Goal: Communication & Community: Share content

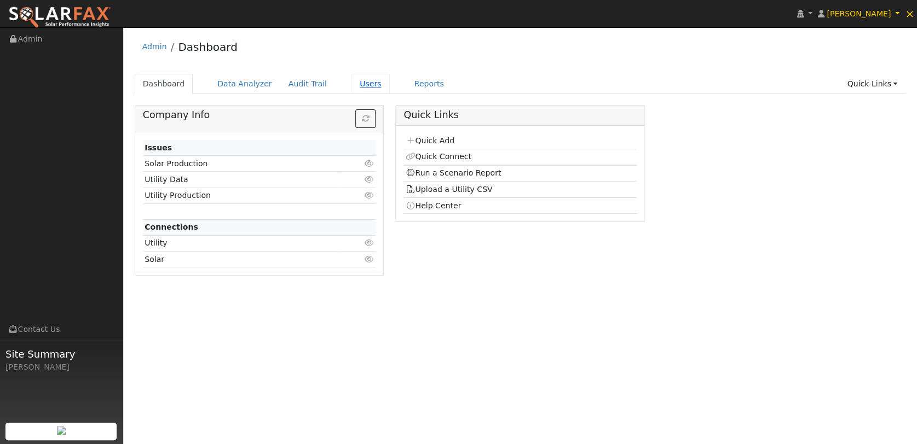
click at [353, 82] on link "Users" at bounding box center [370, 84] width 38 height 20
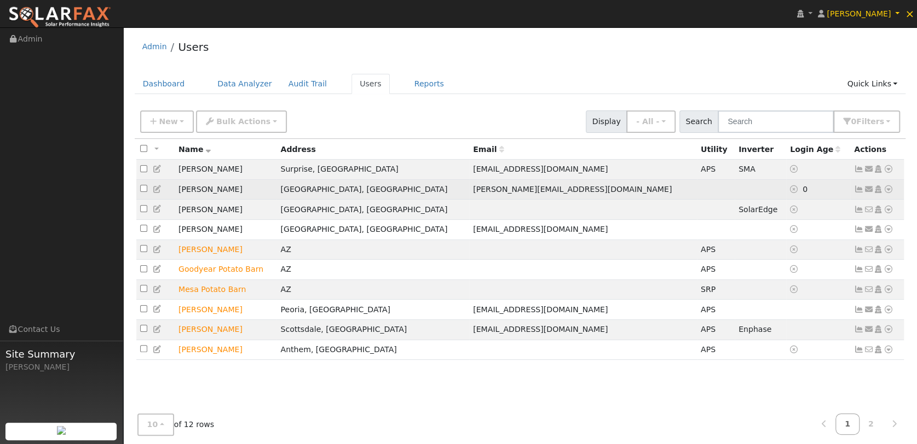
click at [142, 189] on input "checkbox" at bounding box center [143, 188] width 7 height 7
checkbox input "true"
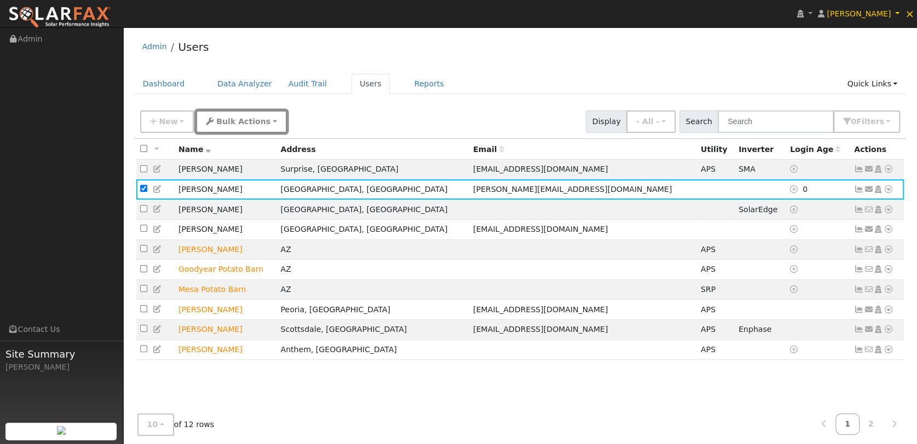
click at [247, 120] on span "Bulk Actions" at bounding box center [243, 121] width 54 height 9
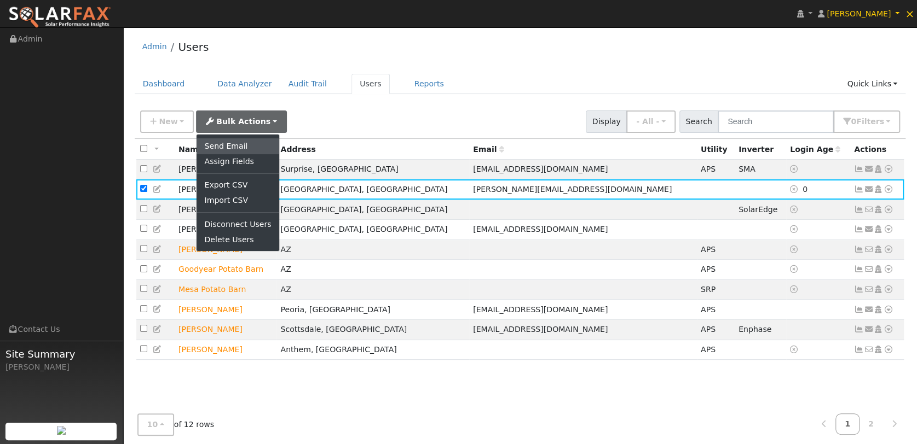
click at [224, 140] on link "Send Email" at bounding box center [238, 145] width 82 height 15
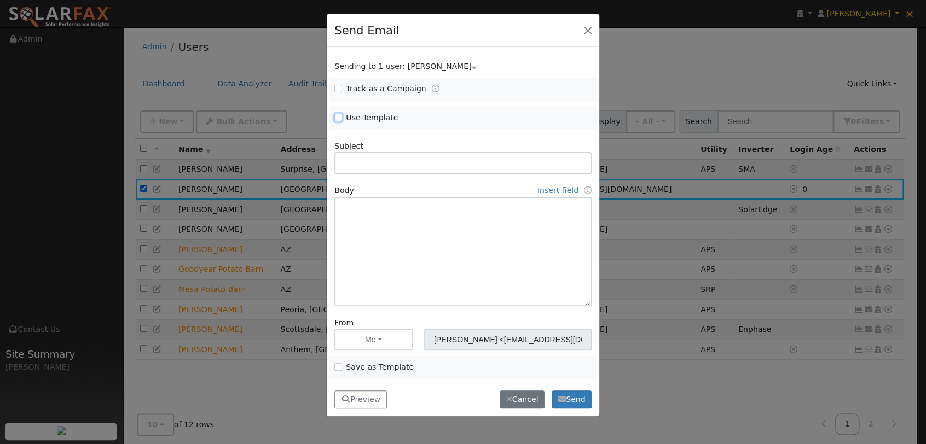
click at [339, 119] on input "Use Template" at bounding box center [338, 118] width 8 height 8
checkbox input "true"
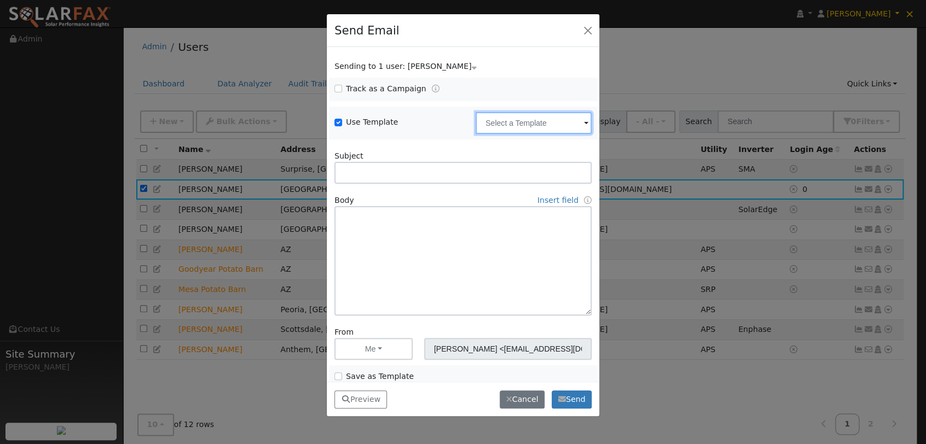
click at [552, 122] on input "text" at bounding box center [534, 123] width 116 height 22
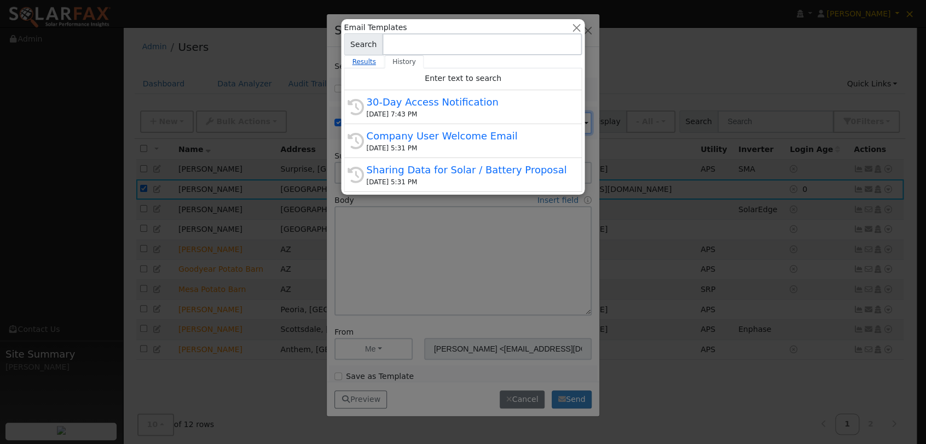
click at [363, 59] on link "Results" at bounding box center [364, 61] width 41 height 13
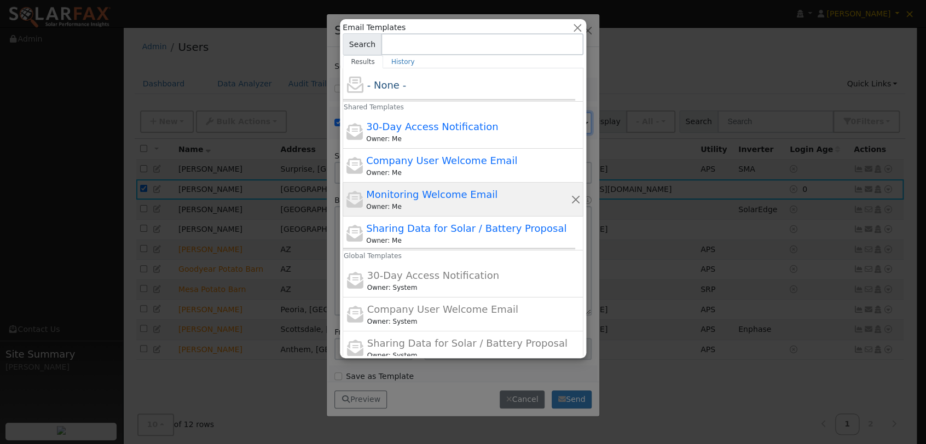
click at [434, 193] on span "Monitoring Welcome Email" at bounding box center [431, 194] width 131 height 11
type input "Monitoring Welcome Email"
type input "SolarFax Monitoring from [PERSON_NAME] Solar"
type textarea "Hi {user_fname}, You now have access to active monitoring with [PERSON_NAME] So…"
type input "SolarFax <[EMAIL_ADDRESS][DOMAIN_NAME]>"
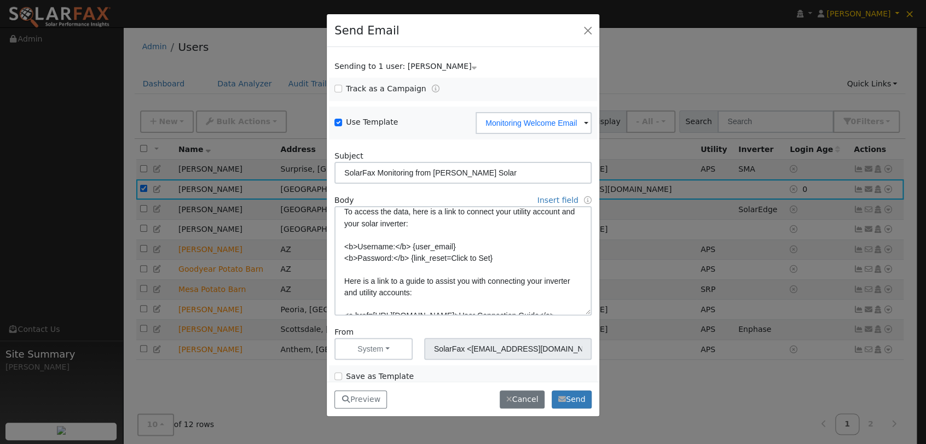
scroll to position [122, 0]
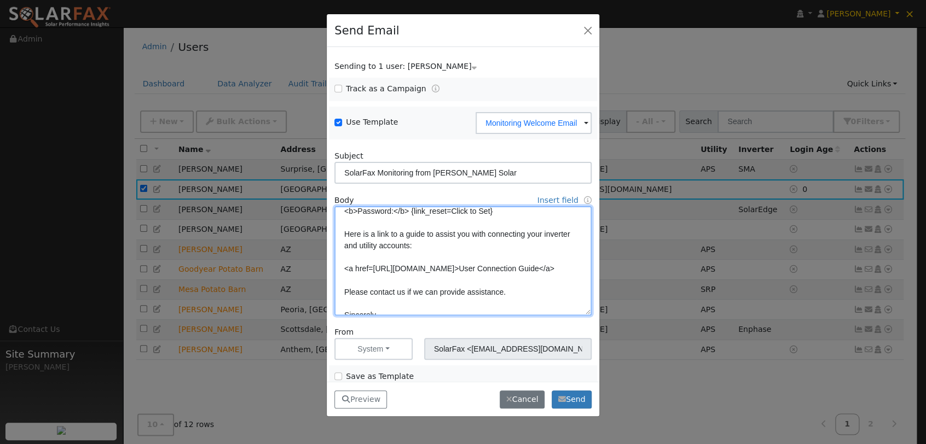
click at [345, 268] on textarea "Hi {user_fname}, You now have access to active monitoring with [PERSON_NAME] So…" at bounding box center [462, 260] width 257 height 109
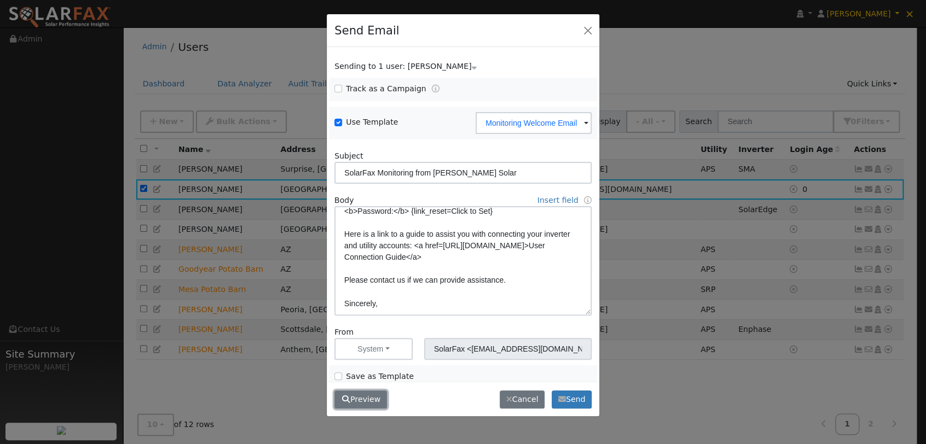
click at [363, 399] on button "Preview" at bounding box center [360, 400] width 53 height 19
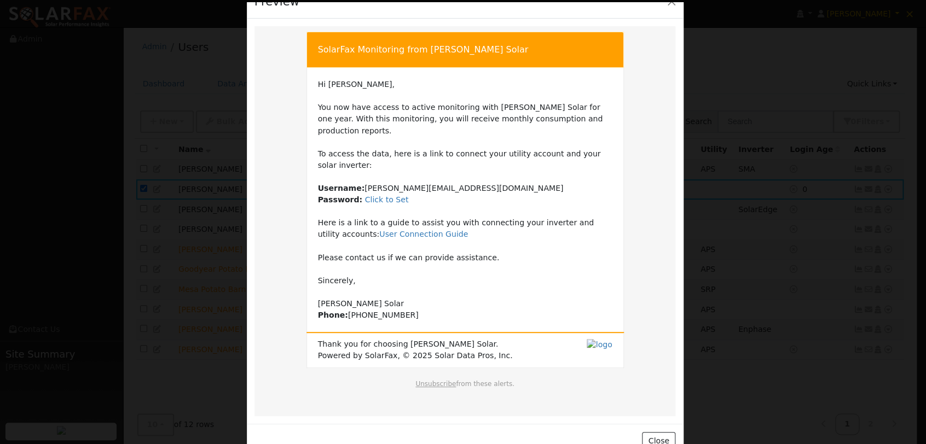
scroll to position [33, 0]
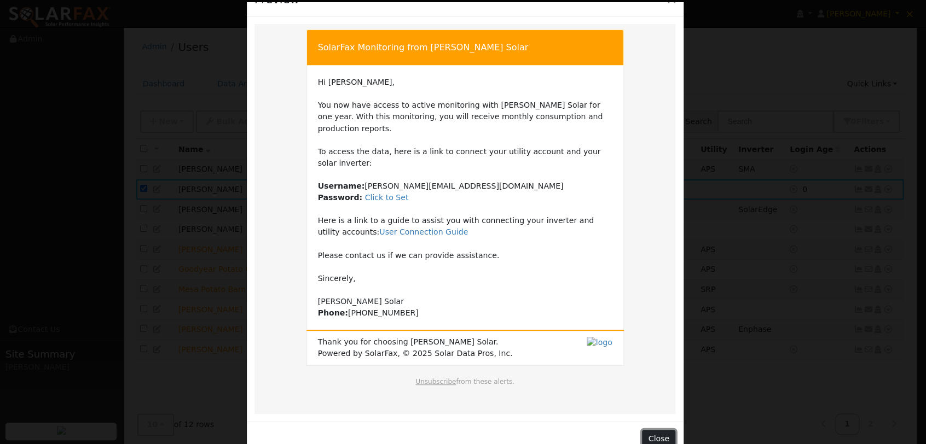
click at [655, 430] on button "Close" at bounding box center [658, 439] width 33 height 19
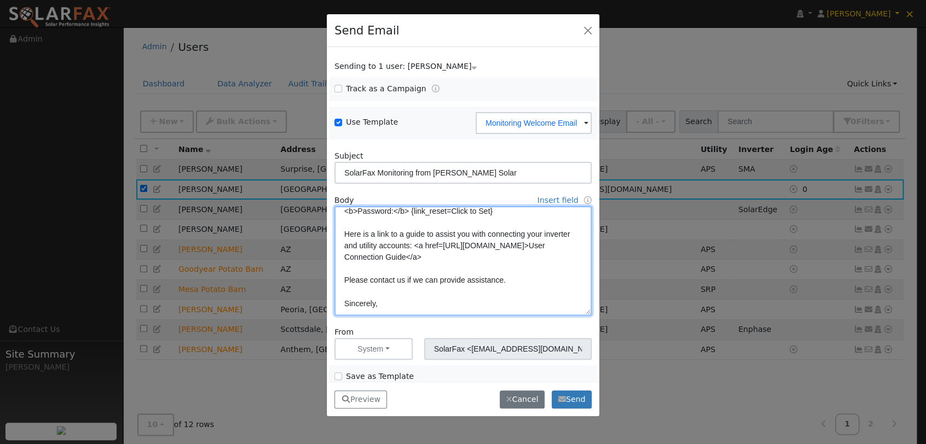
click at [405, 233] on textarea "Hi {user_fname}, You now have access to active monitoring with [PERSON_NAME] So…" at bounding box center [462, 260] width 257 height 109
type textarea "Hi {user_fname}, You now have access to active monitoring with [PERSON_NAME] So…"
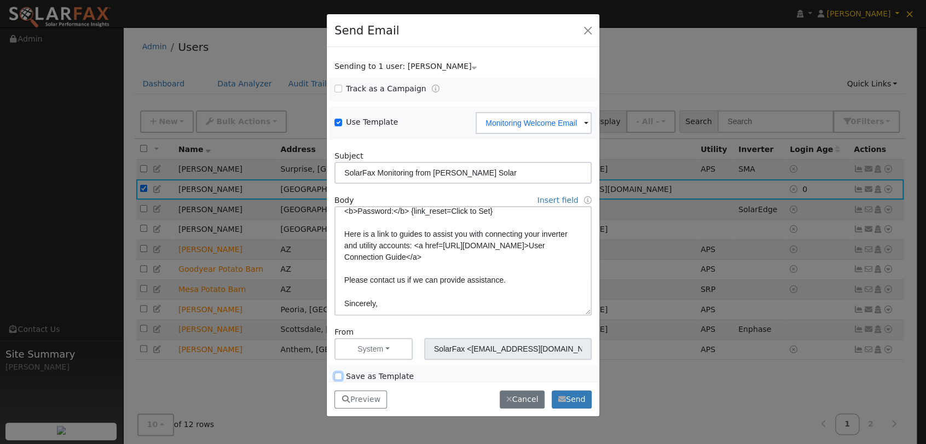
click at [338, 375] on input "Save as Template" at bounding box center [338, 377] width 8 height 8
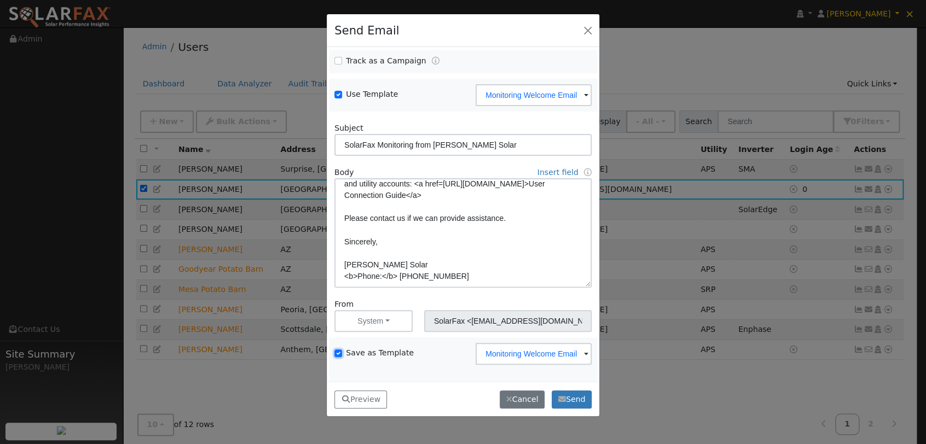
scroll to position [97, 0]
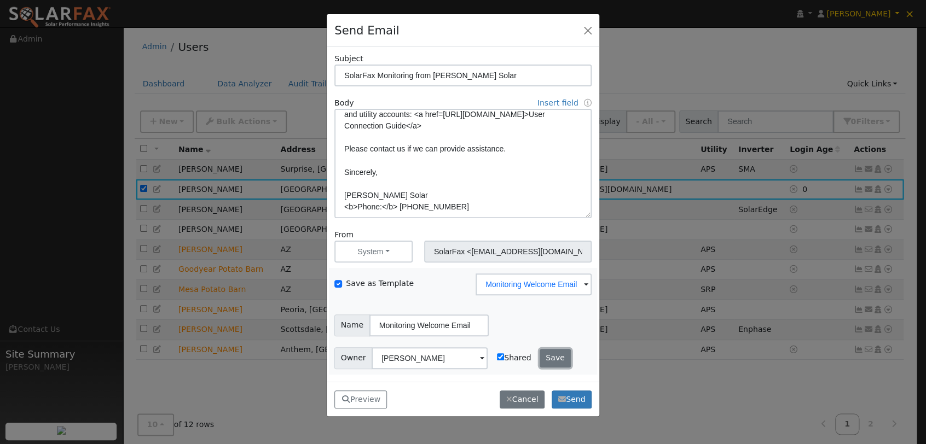
click at [543, 356] on button "Save" at bounding box center [556, 358] width 32 height 19
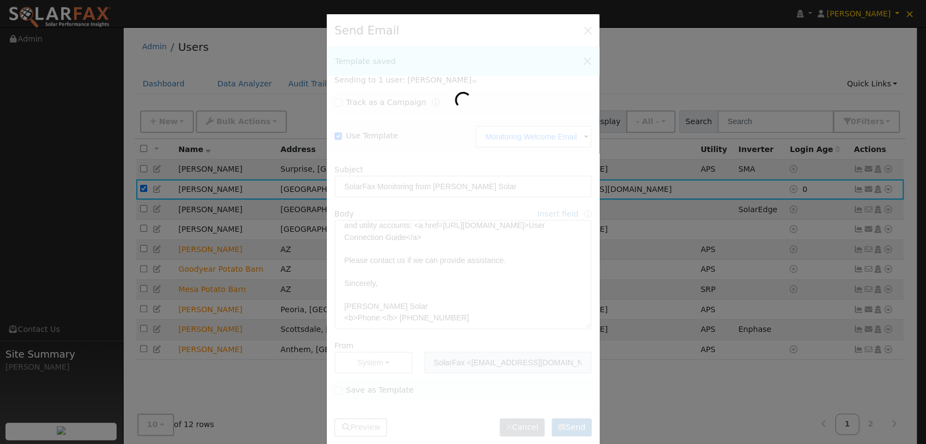
scroll to position [14, 0]
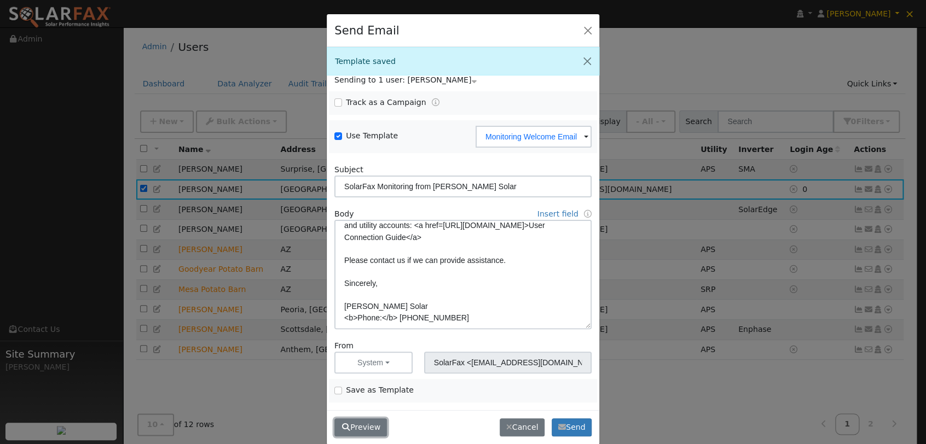
click at [363, 426] on button "Preview" at bounding box center [360, 428] width 53 height 19
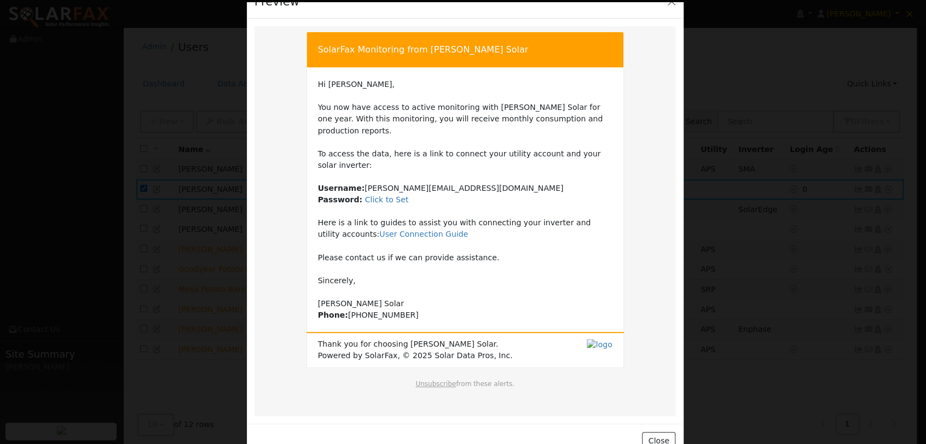
scroll to position [33, 0]
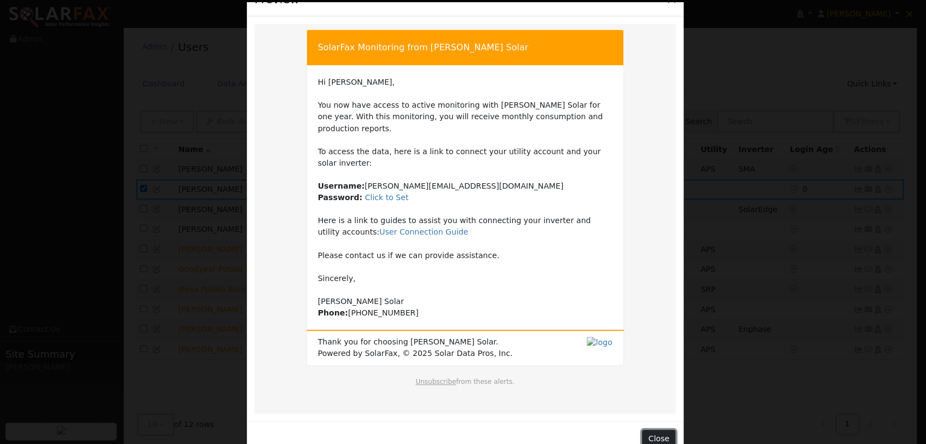
click at [663, 430] on button "Close" at bounding box center [658, 439] width 33 height 19
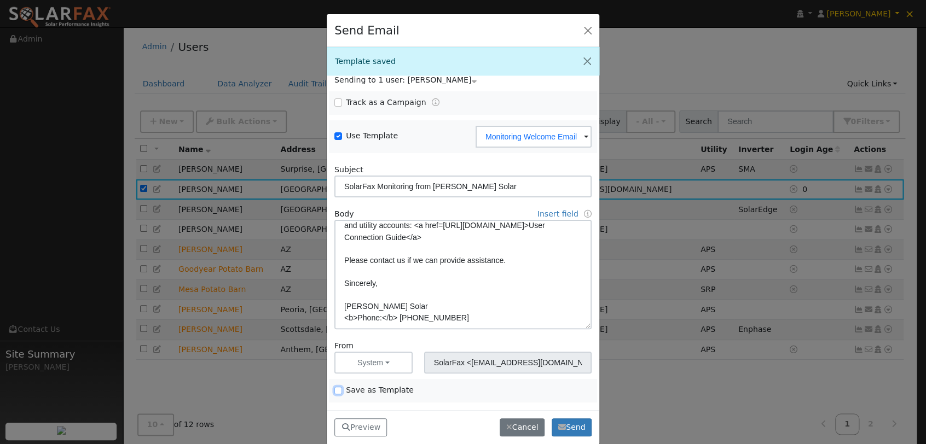
click at [336, 389] on input "Save as Template" at bounding box center [338, 391] width 8 height 8
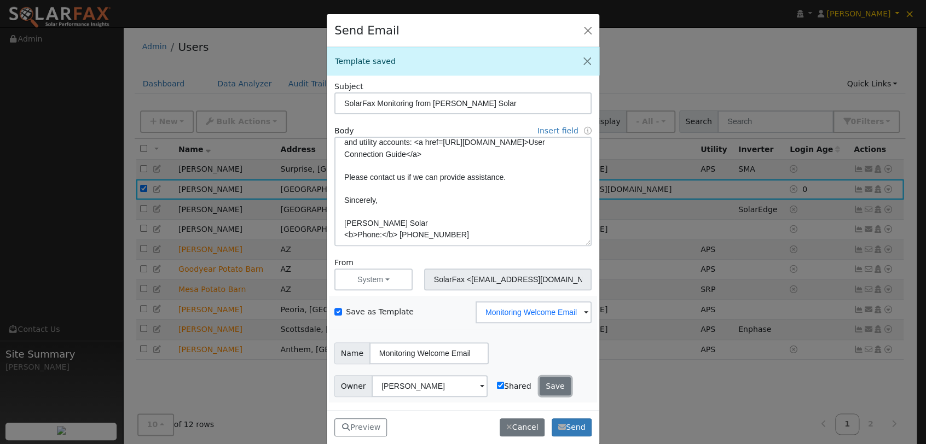
click at [540, 381] on button "Save" at bounding box center [556, 386] width 32 height 19
checkbox input "false"
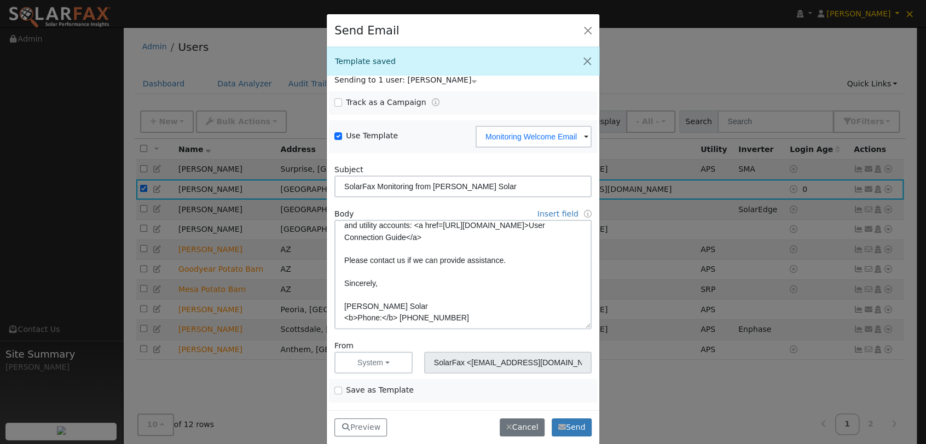
scroll to position [14, 0]
click at [575, 422] on button "Send" at bounding box center [572, 428] width 40 height 19
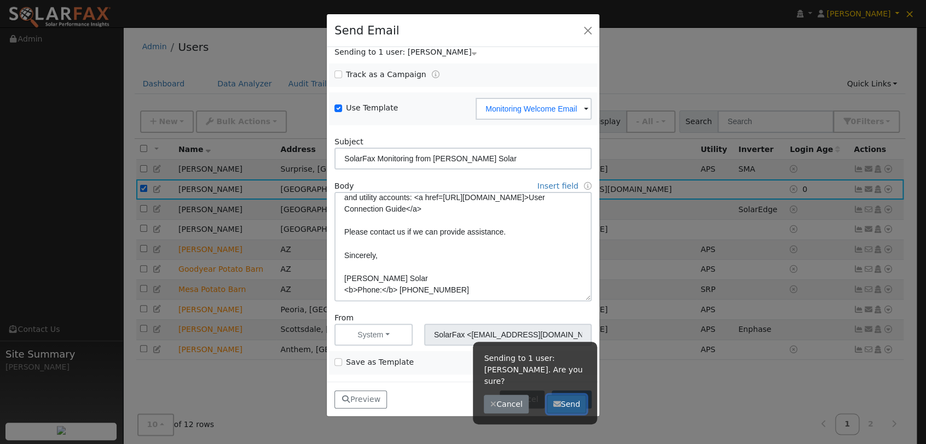
click at [570, 395] on button "Send" at bounding box center [567, 404] width 40 height 19
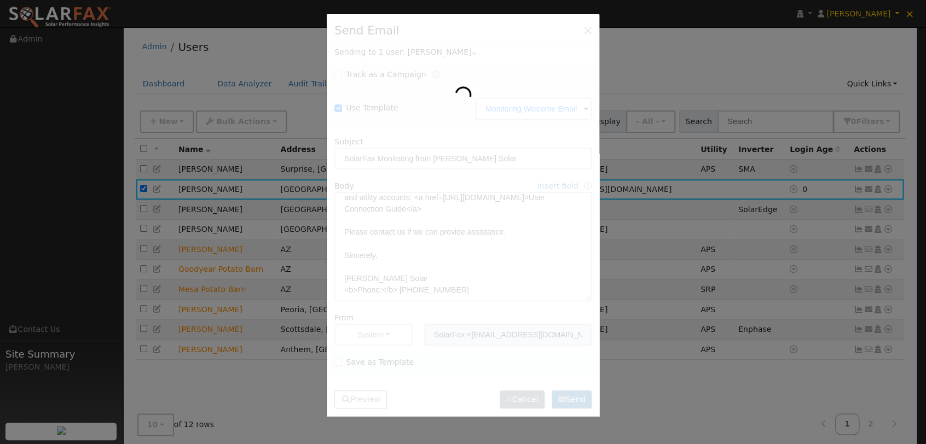
scroll to position [0, 0]
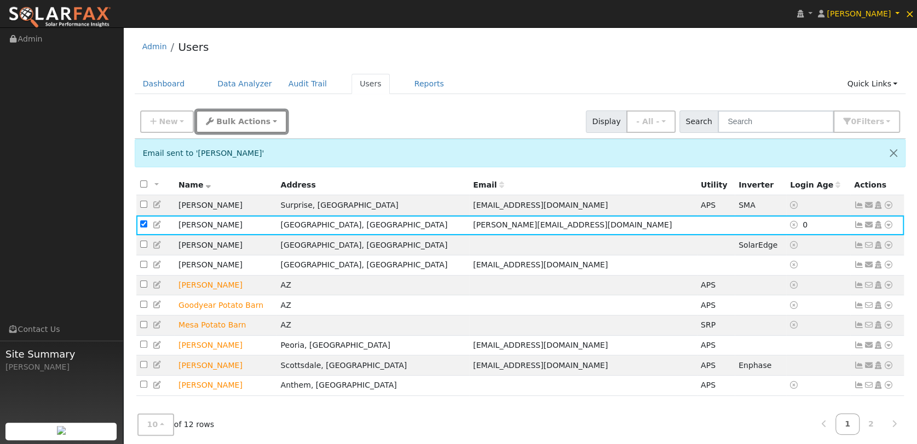
click at [228, 119] on span "Bulk Actions" at bounding box center [243, 121] width 54 height 9
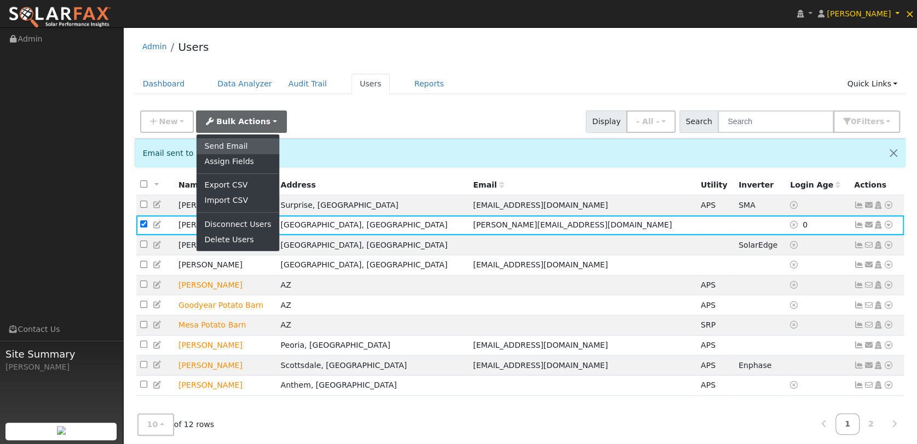
drag, startPoint x: 217, startPoint y: 143, endPoint x: 313, endPoint y: 137, distance: 96.5
click at [217, 143] on link "Send Email" at bounding box center [238, 145] width 82 height 15
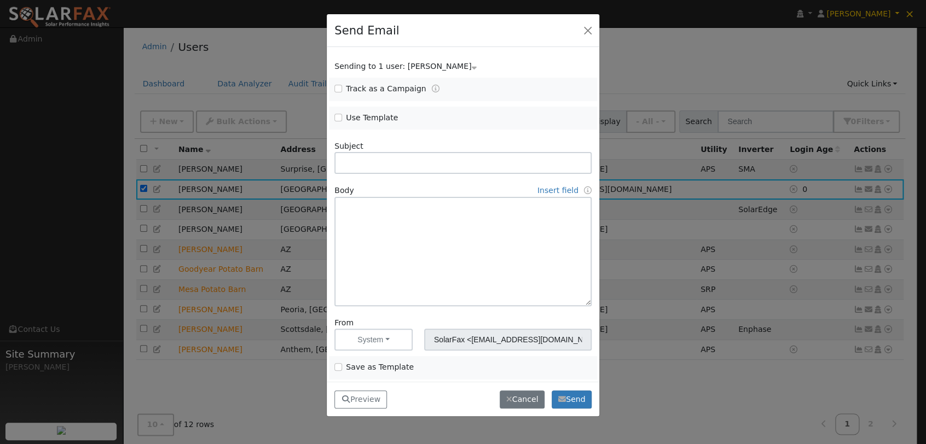
click at [341, 115] on span "Use Template" at bounding box center [395, 117] width 123 height 11
click at [337, 119] on input "Use Template" at bounding box center [338, 118] width 8 height 8
checkbox input "true"
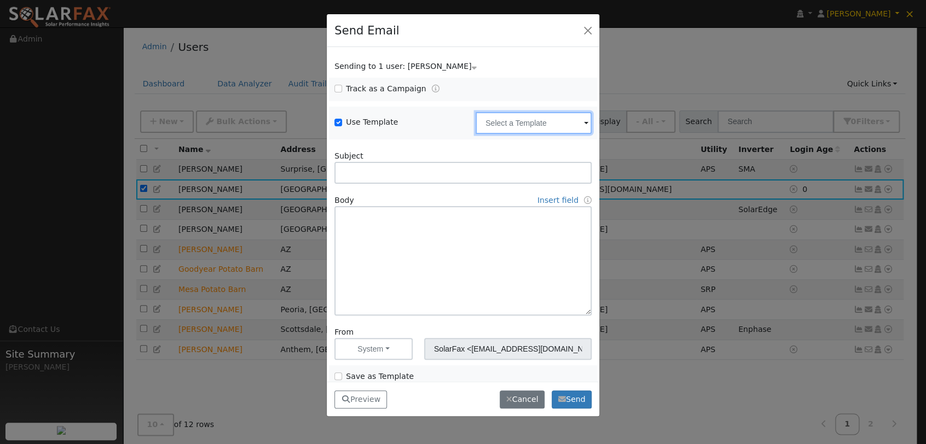
click at [495, 124] on input "text" at bounding box center [534, 123] width 116 height 22
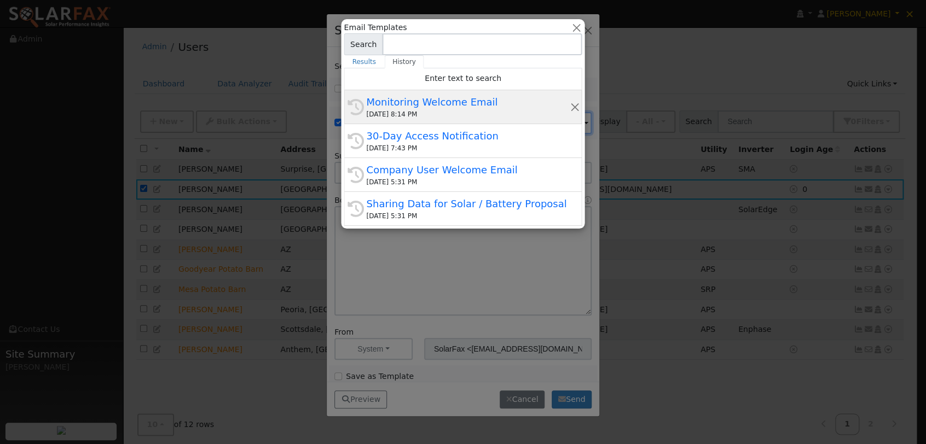
click at [438, 102] on div "Monitoring Welcome Email" at bounding box center [467, 102] width 203 height 15
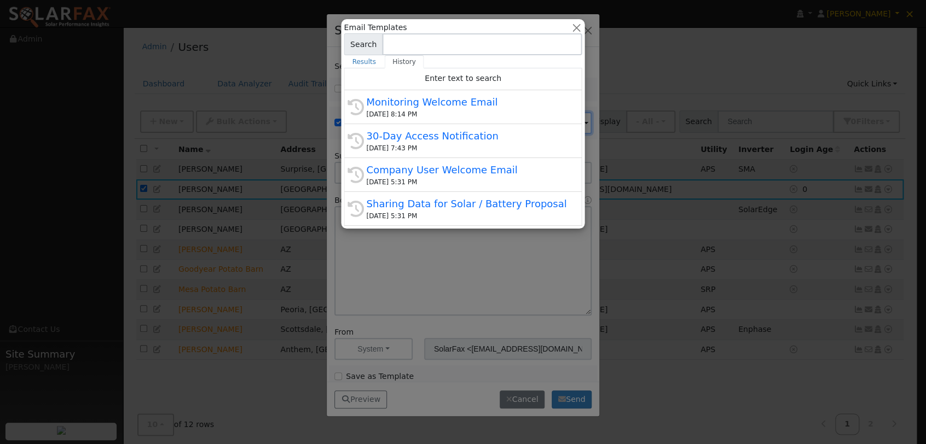
type input "Monitoring Welcome Email"
type input "SolarFax Monitoring from [PERSON_NAME] Solar"
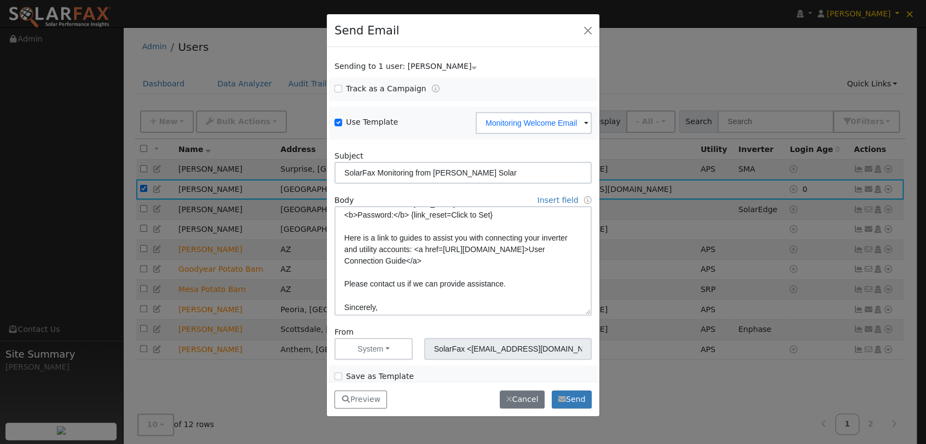
scroll to position [122, 0]
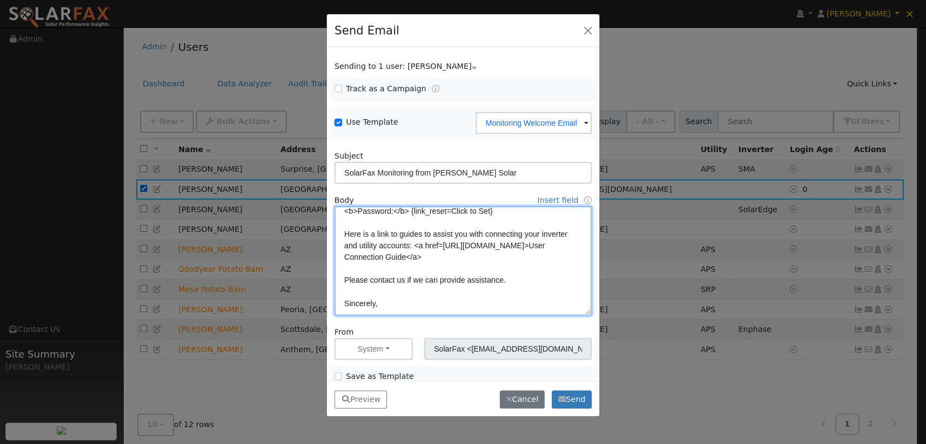
click at [487, 268] on textarea "Hi {user_fname}, You now have access to active monitoring with [PERSON_NAME] So…" at bounding box center [462, 260] width 257 height 109
type textarea "Hi {user_fname}, You now have access to active monitoring with [PERSON_NAME] So…"
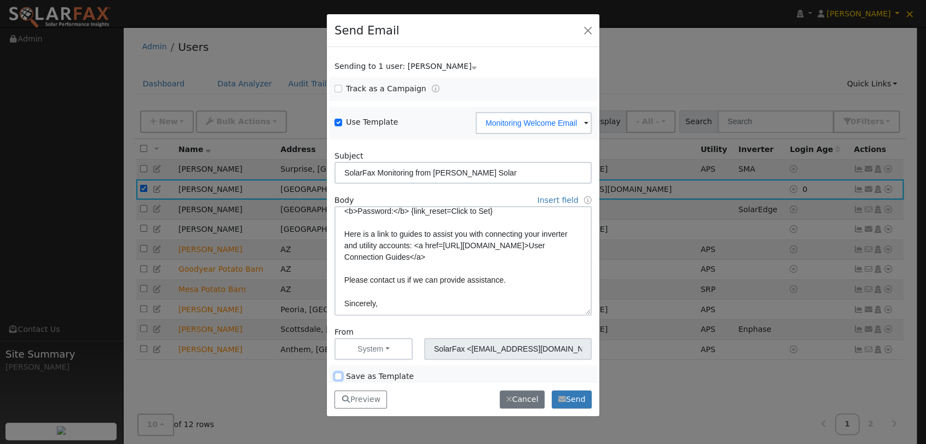
click at [337, 374] on input "Save as Template" at bounding box center [338, 377] width 8 height 8
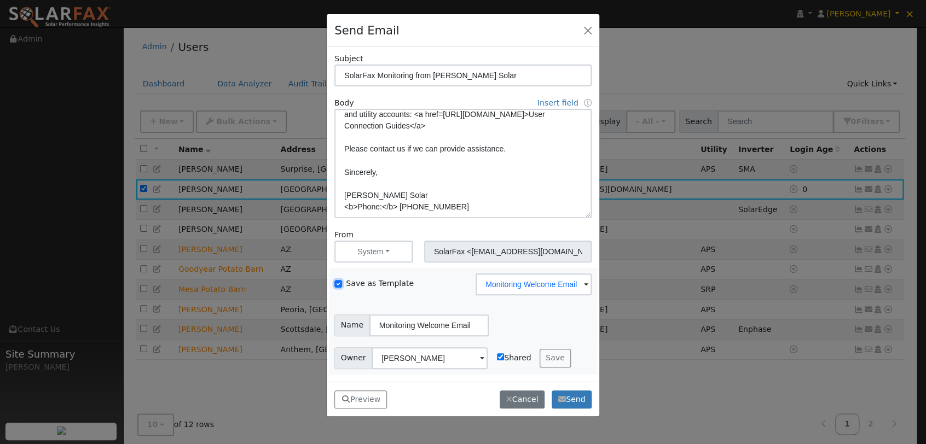
scroll to position [166, 0]
click at [544, 356] on button "Save" at bounding box center [556, 358] width 32 height 19
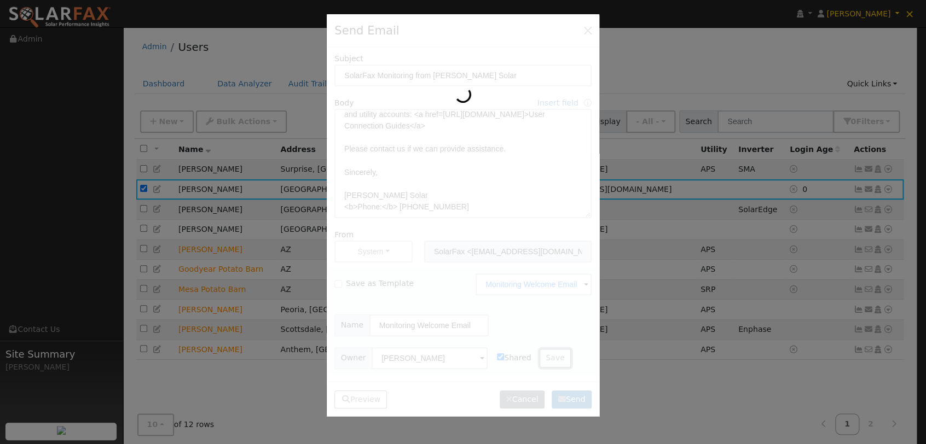
checkbox input "false"
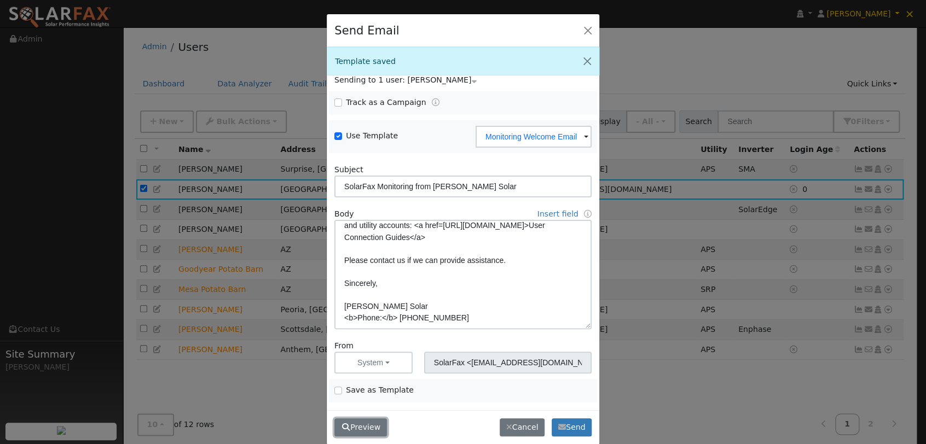
click at [357, 429] on button "Preview" at bounding box center [360, 428] width 53 height 19
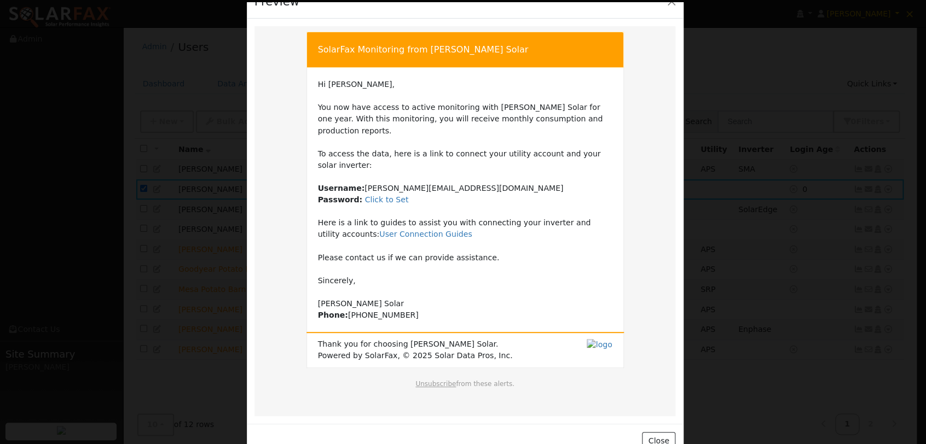
scroll to position [33, 0]
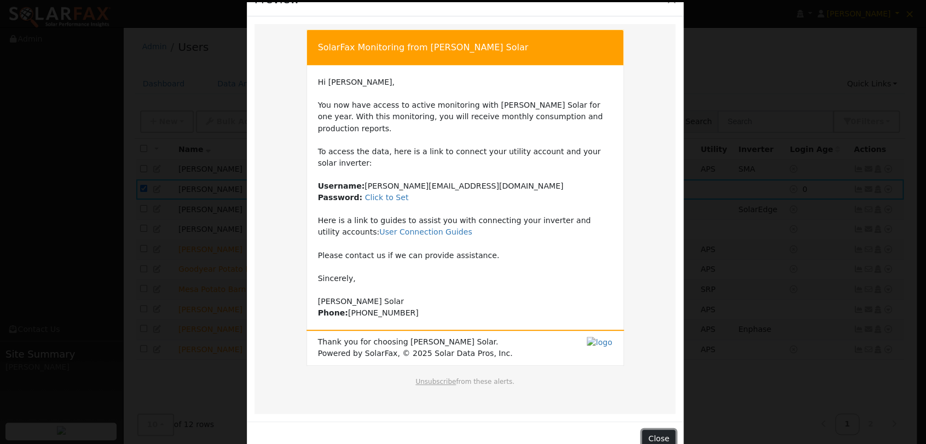
click at [649, 430] on button "Close" at bounding box center [658, 439] width 33 height 19
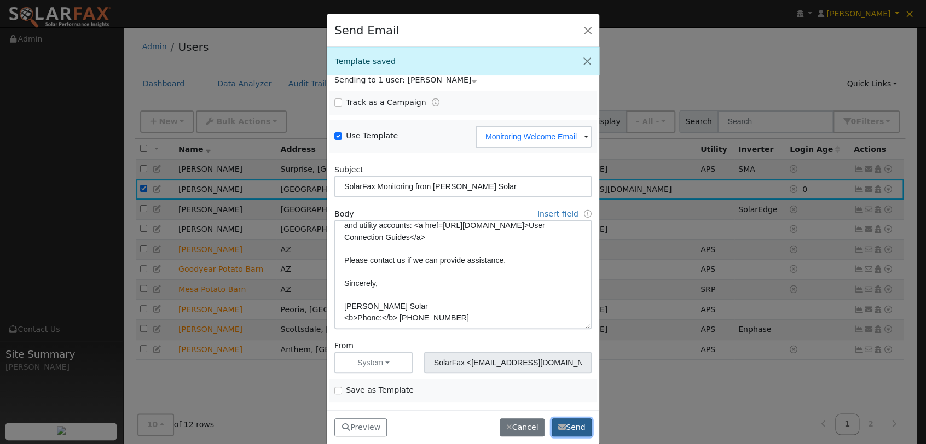
click at [565, 425] on button "Send" at bounding box center [572, 428] width 40 height 19
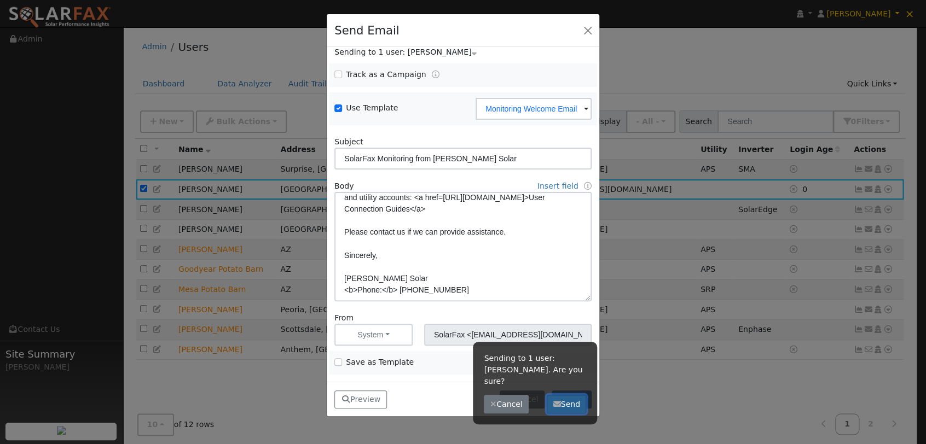
click at [573, 395] on button "Send" at bounding box center [567, 404] width 40 height 19
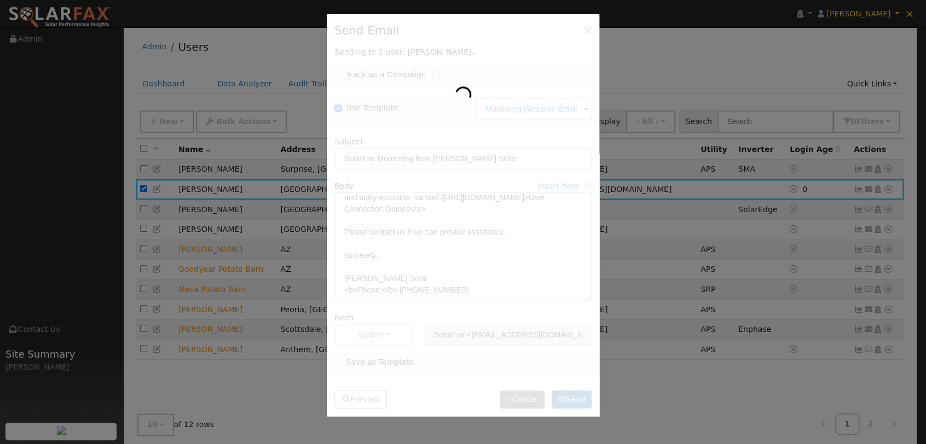
scroll to position [0, 0]
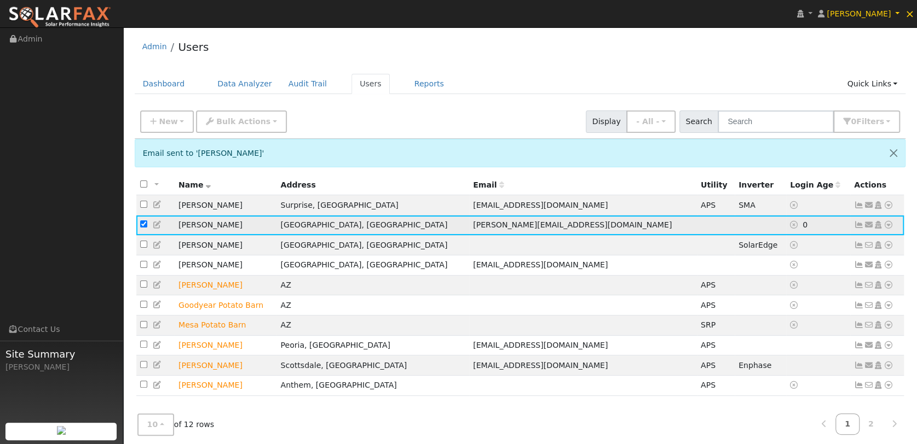
click at [142, 224] on input "checkbox" at bounding box center [143, 224] width 7 height 7
checkbox input "false"
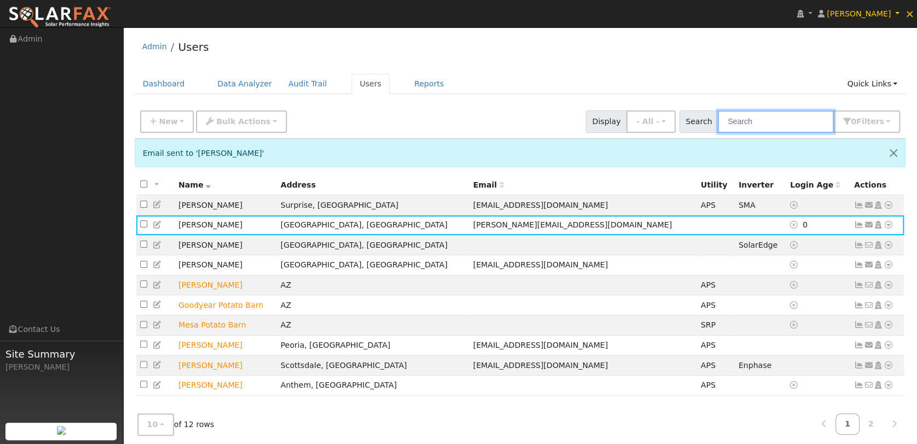
click at [796, 114] on input "text" at bounding box center [776, 122] width 116 height 22
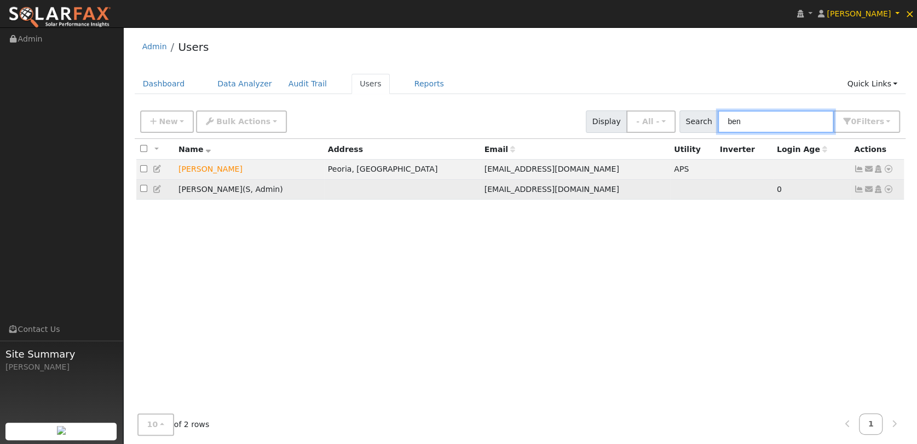
type input "ben"
click at [142, 190] on input "checkbox" at bounding box center [143, 188] width 7 height 7
checkbox input "true"
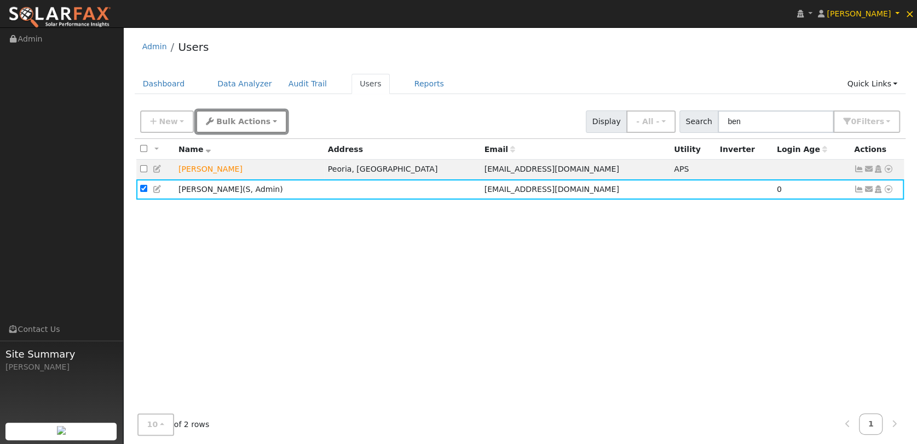
click at [220, 118] on span "Bulk Actions" at bounding box center [243, 121] width 54 height 9
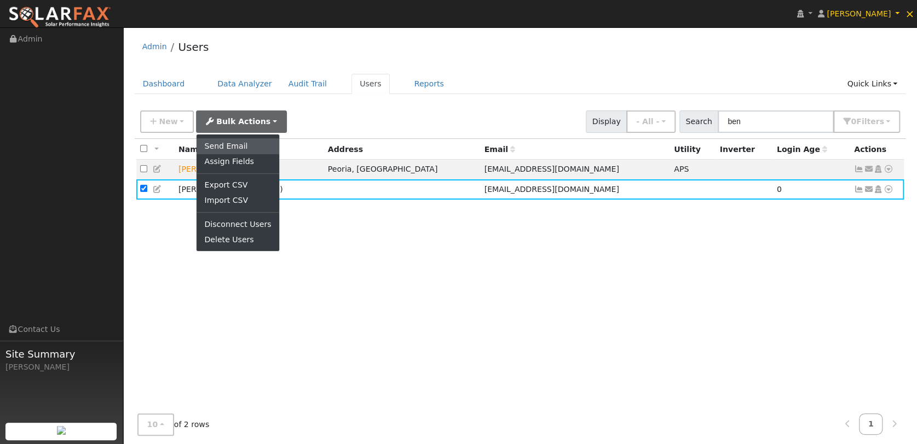
click at [222, 146] on link "Send Email" at bounding box center [238, 145] width 82 height 15
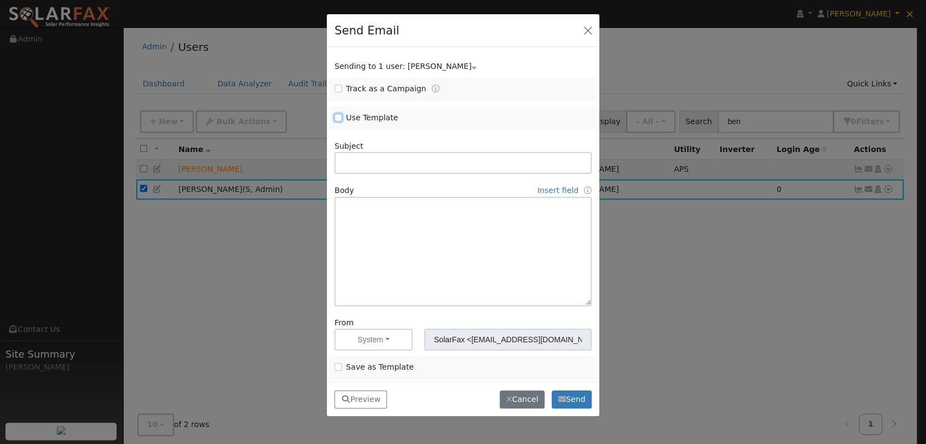
click at [338, 117] on input "Use Template" at bounding box center [338, 118] width 8 height 8
checkbox input "true"
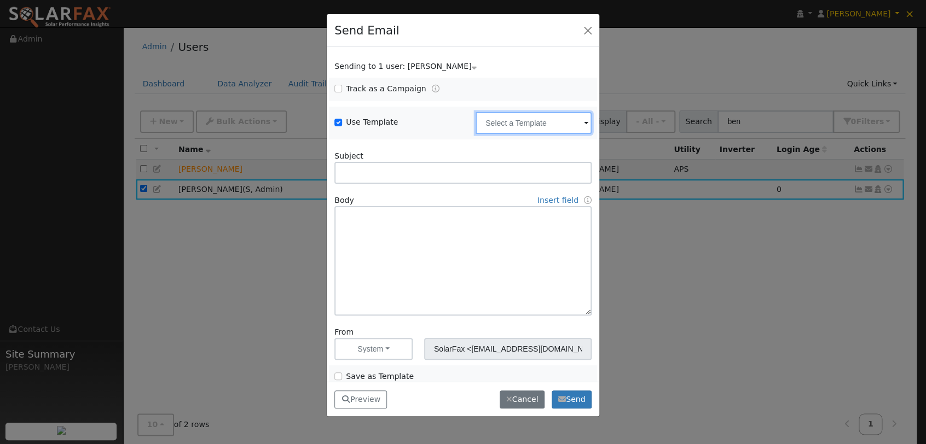
click at [548, 125] on input "text" at bounding box center [534, 123] width 116 height 22
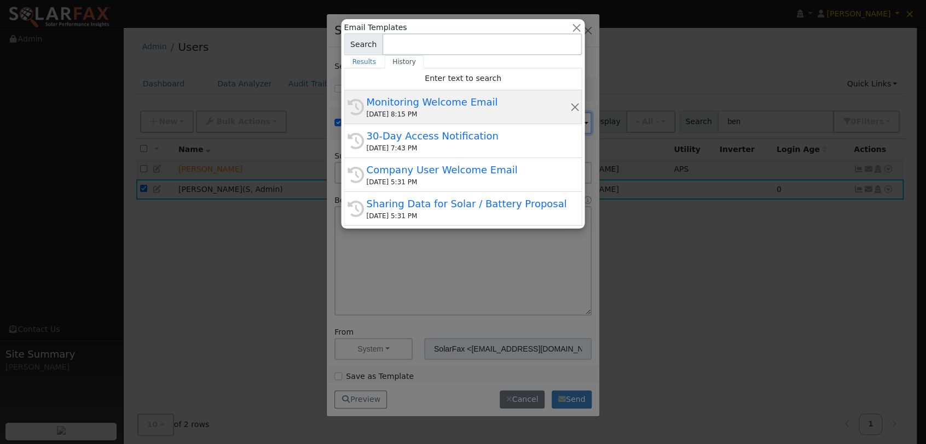
click at [403, 100] on div "Monitoring Welcome Email" at bounding box center [467, 102] width 203 height 15
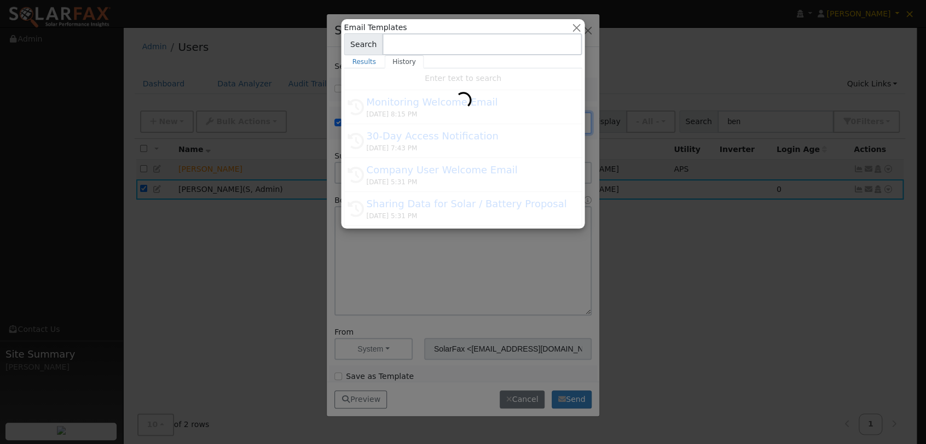
type input "Monitoring Welcome Email"
type input "SolarFax Monitoring from [PERSON_NAME] Solar"
type textarea "Hi {user_fname}, You now have access to active monitoring with [PERSON_NAME] So…"
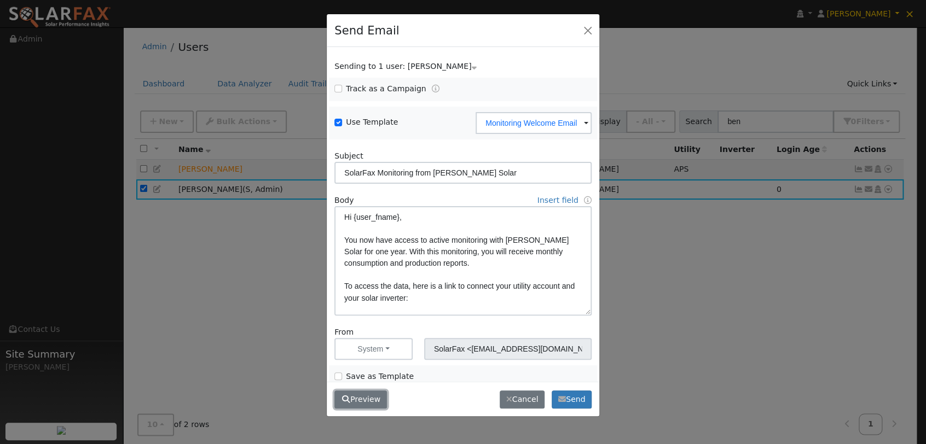
click at [360, 396] on button "Preview" at bounding box center [360, 400] width 53 height 19
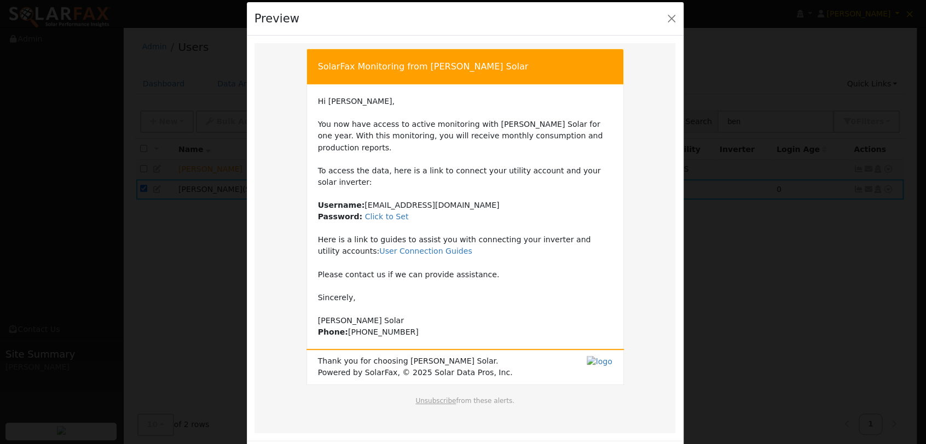
scroll to position [33, 0]
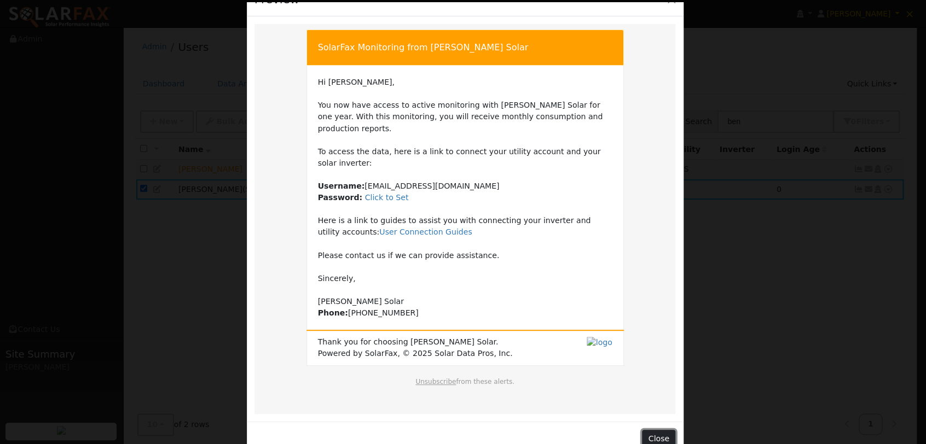
click at [656, 430] on button "Close" at bounding box center [658, 439] width 33 height 19
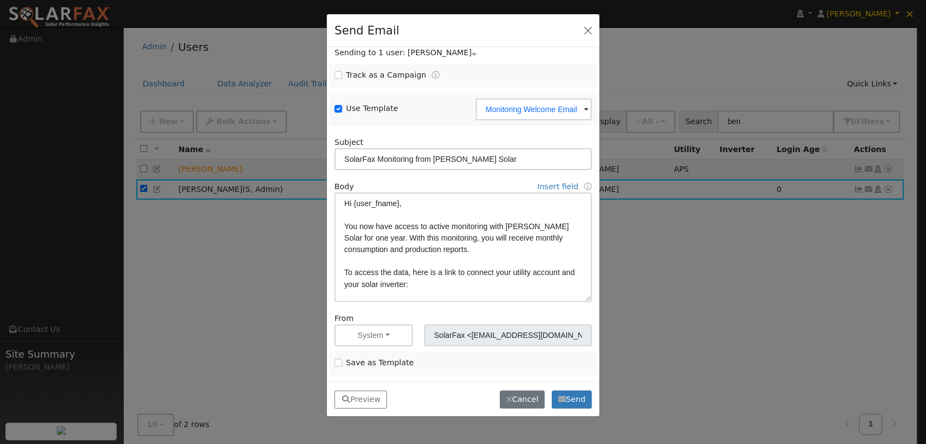
scroll to position [14, 0]
click at [338, 360] on input "Save as Template" at bounding box center [338, 363] width 8 height 8
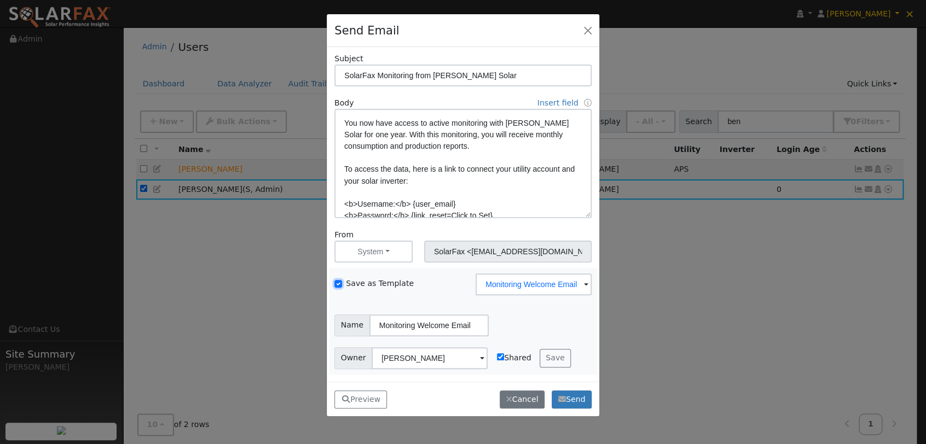
scroll to position [0, 0]
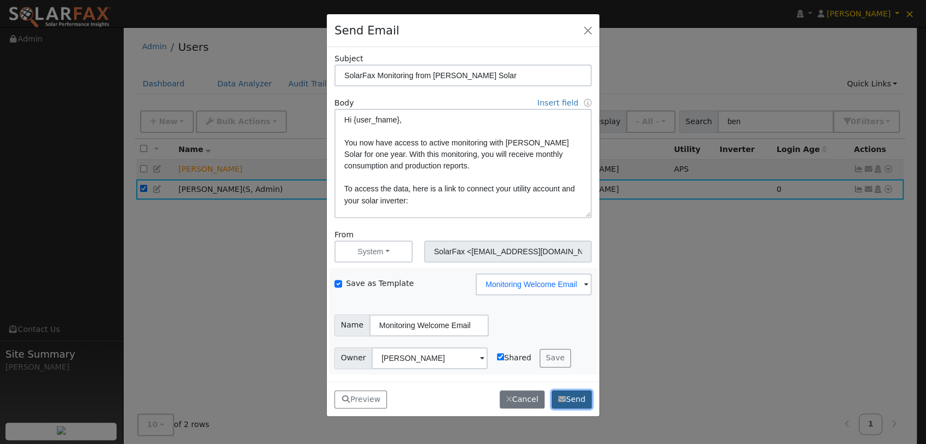
click at [568, 397] on button "Send" at bounding box center [572, 400] width 40 height 19
checkbox input "false"
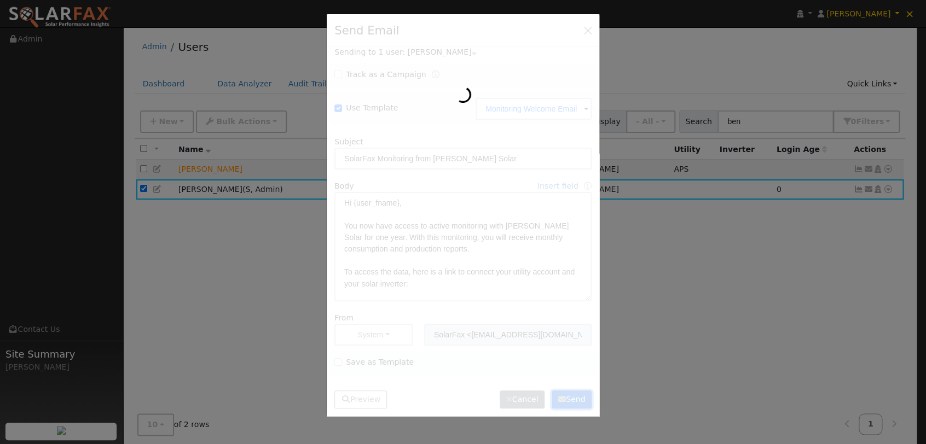
scroll to position [14, 0]
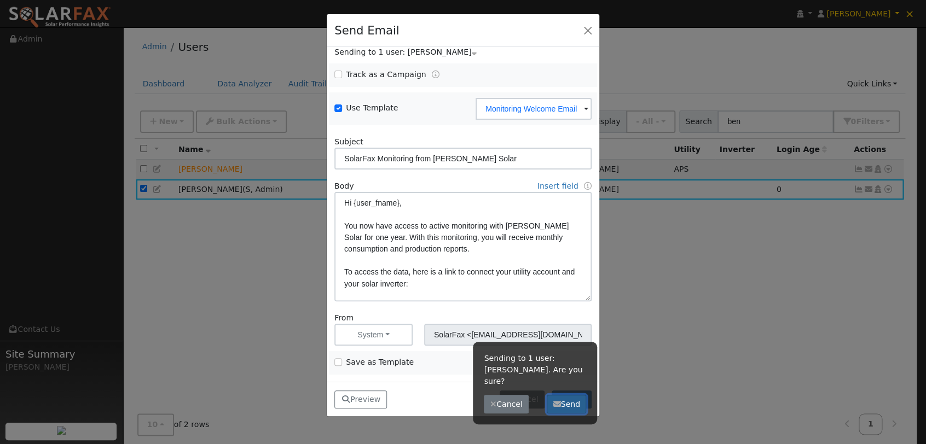
click at [567, 395] on button "Send" at bounding box center [567, 404] width 40 height 19
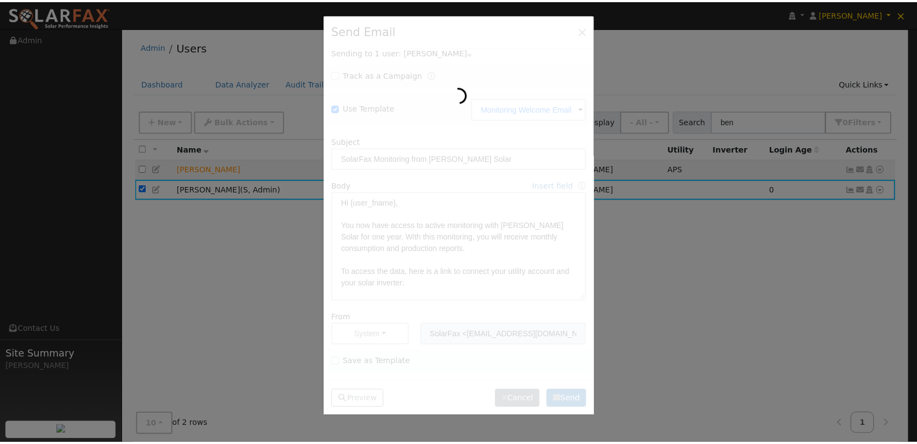
scroll to position [0, 0]
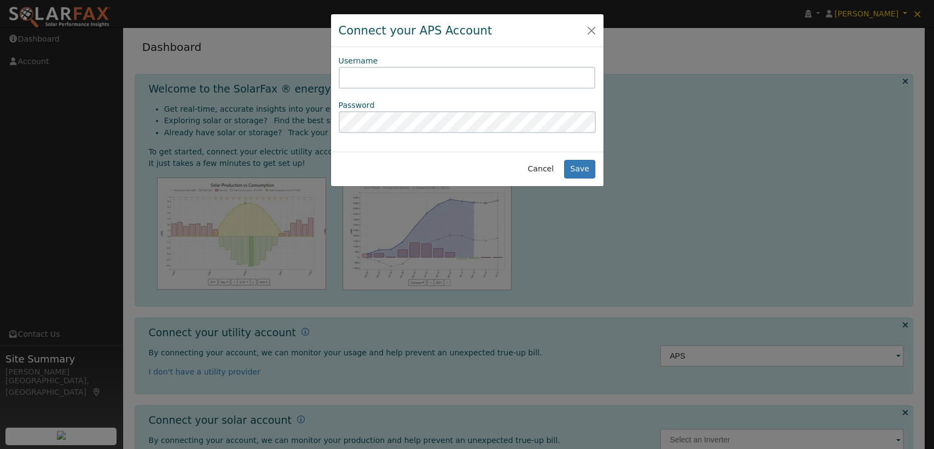
scroll to position [38, 0]
